Goal: Information Seeking & Learning: Learn about a topic

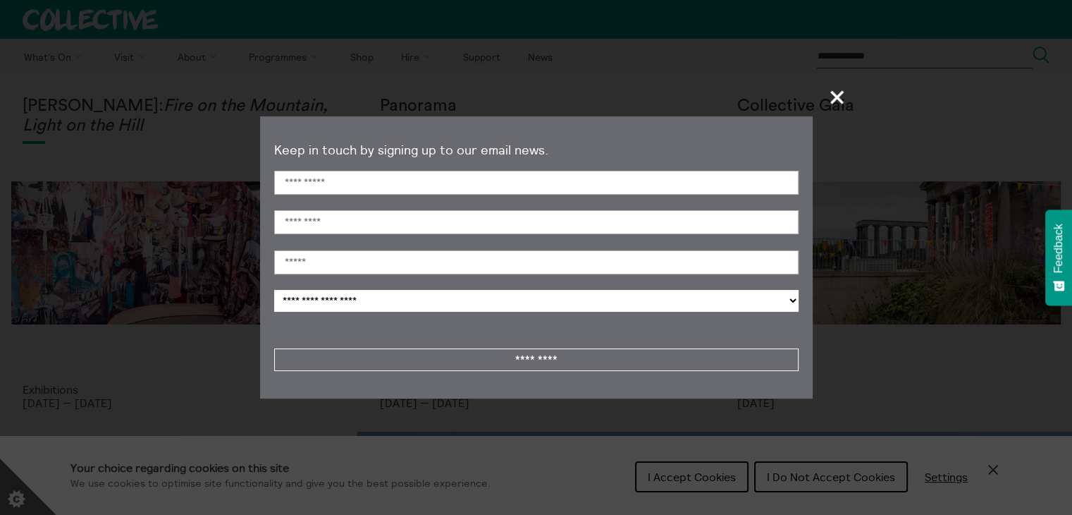
click at [840, 93] on span "+" at bounding box center [838, 97] width 42 height 42
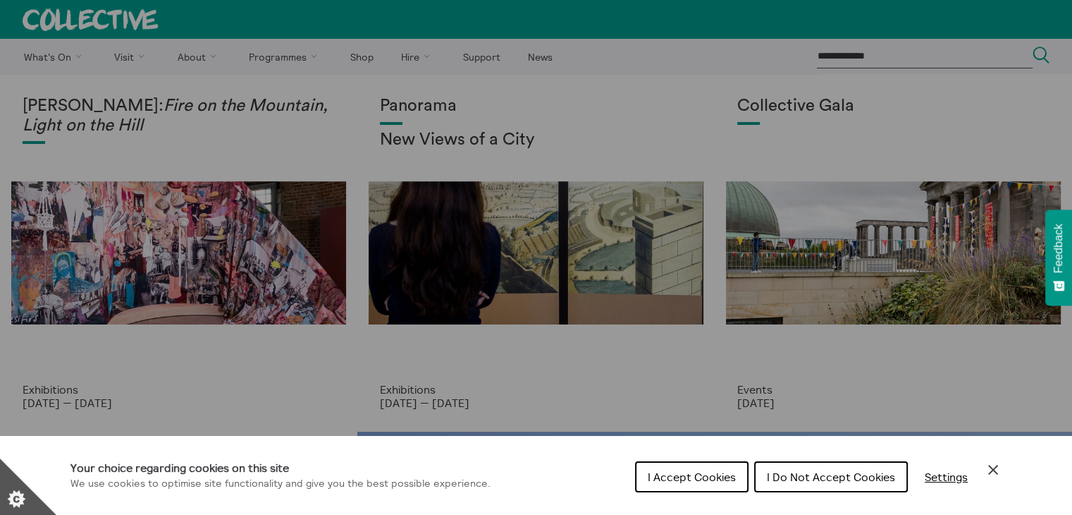
click at [412, 54] on div "Cookie preferences" at bounding box center [536, 257] width 1072 height 515
click at [847, 479] on span "I Do Not Accept Cookies" at bounding box center [831, 477] width 128 height 14
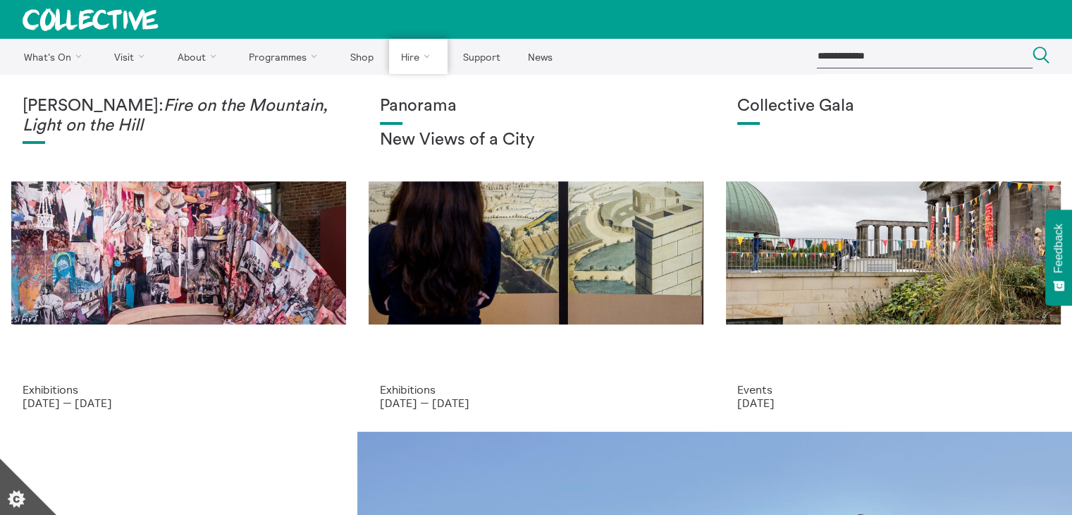
click at [0, 0] on link "Private Hires" at bounding box center [0, 0] width 0 height 0
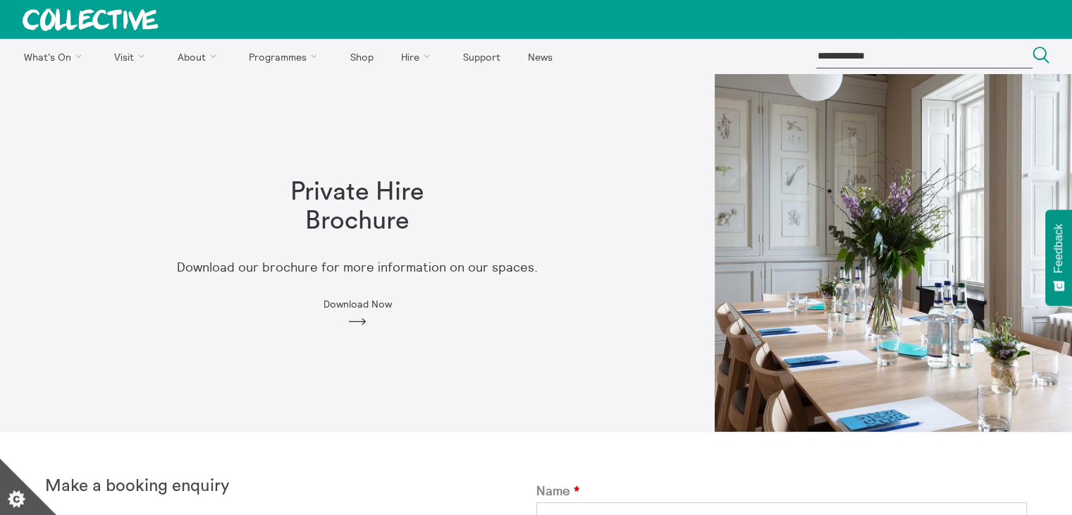
click at [350, 303] on span "Download Now" at bounding box center [358, 303] width 68 height 11
click at [0, 0] on link "Exhibitions" at bounding box center [0, 0] width 0 height 0
